Goal: Information Seeking & Learning: Understand process/instructions

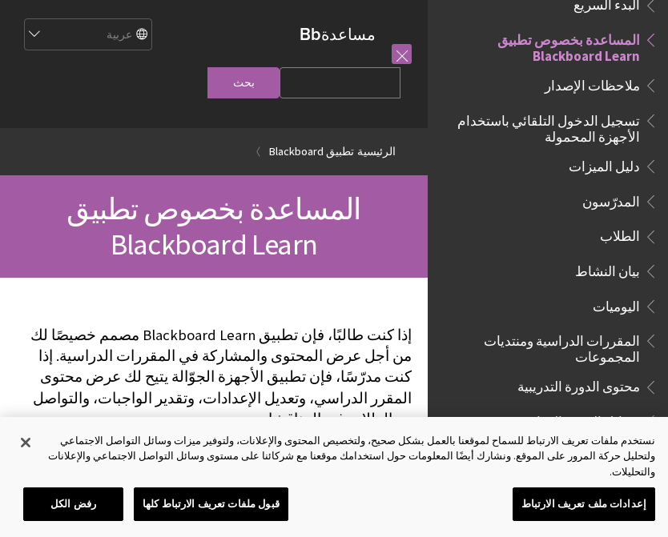
click at [629, 121] on span "تسجيل الدخول التلقائي باستخدام الأجهزة المحمولة" at bounding box center [543, 126] width 193 height 38
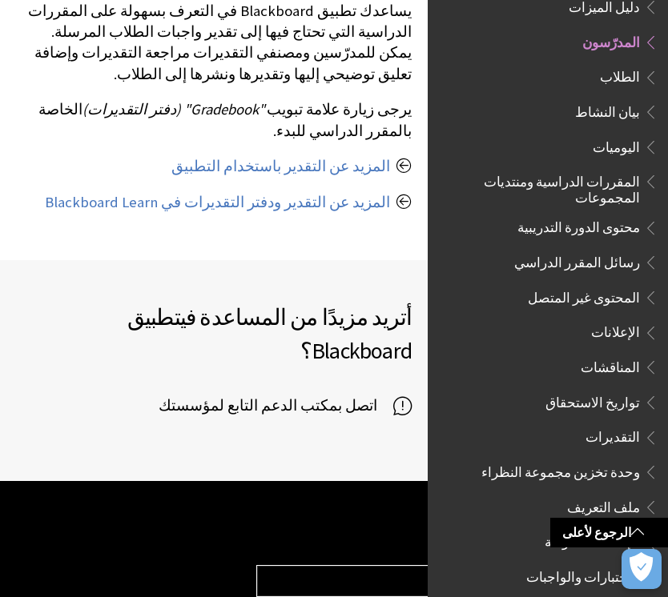
scroll to position [2338, 0]
